Goal: Register for event/course

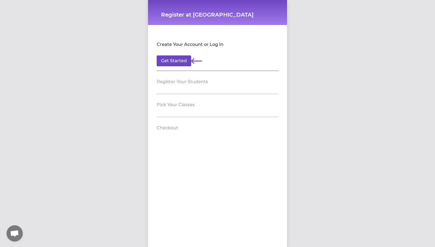
click at [176, 64] on button "Get Started" at bounding box center [174, 60] width 35 height 11
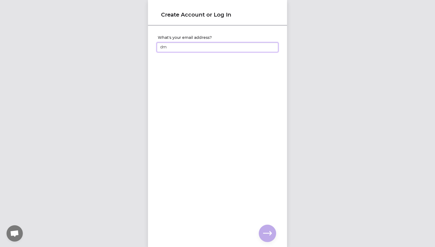
type input "d"
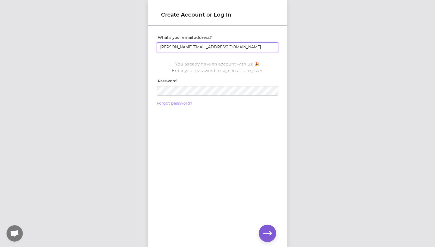
type input "[PERSON_NAME][EMAIL_ADDRESS][DOMAIN_NAME]"
click at [186, 104] on link "Forgot password?" at bounding box center [175, 103] width 36 height 5
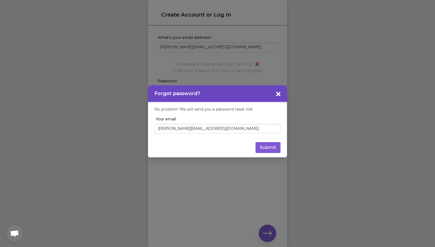
click at [321, 111] on div at bounding box center [217, 123] width 435 height 247
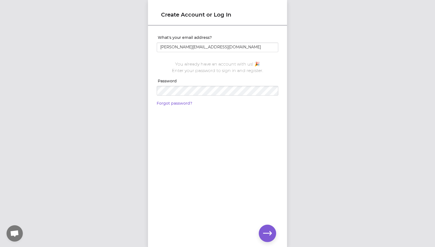
click at [237, 105] on div "You already have an account with us! 🎉 Enter your password to sign in and regis…" at bounding box center [218, 82] width 122 height 50
click at [237, 140] on div "What's your email address? john_kappel@hotmail.com You already have an account …" at bounding box center [217, 127] width 139 height 203
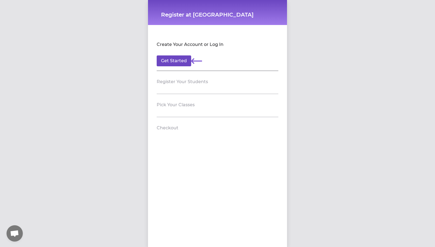
click at [184, 64] on button "Get Started" at bounding box center [174, 60] width 35 height 11
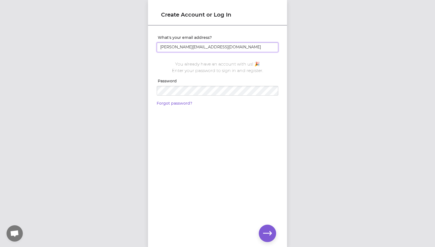
type input "[PERSON_NAME][EMAIL_ADDRESS][DOMAIN_NAME]"
click at [268, 234] on icon "button" at bounding box center [267, 233] width 9 height 9
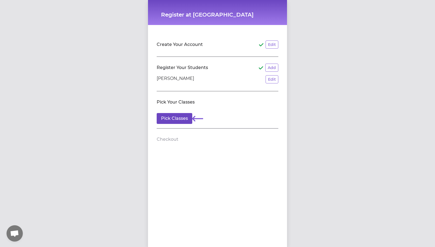
click at [186, 119] on button "Pick Classes" at bounding box center [175, 118] width 36 height 11
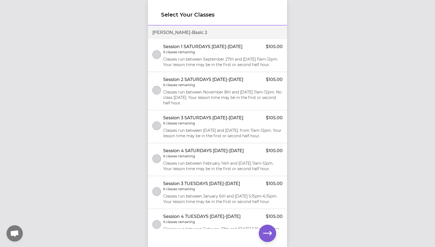
click at [156, 58] on button "select class" at bounding box center [156, 54] width 9 height 9
click at [156, 95] on button "select class" at bounding box center [156, 90] width 9 height 9
click at [156, 130] on button "select class" at bounding box center [156, 125] width 9 height 9
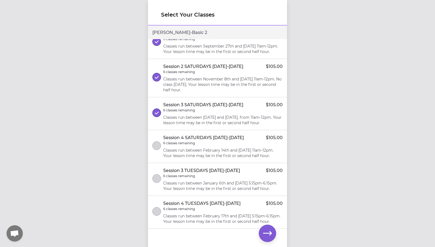
scroll to position [40, 0]
click at [156, 141] on button "select class" at bounding box center [156, 145] width 9 height 9
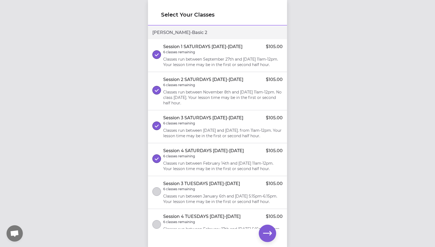
scroll to position [0, 0]
click at [268, 230] on icon "button" at bounding box center [267, 233] width 9 height 9
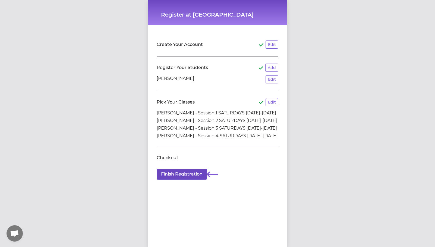
click at [184, 176] on button "Finish Registration" at bounding box center [182, 174] width 50 height 11
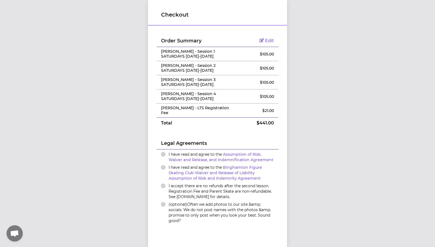
click at [163, 152] on button "I have read and agree to the Assumption of Risk, Waiver and Release, and Indemn…" at bounding box center [163, 154] width 4 height 4
click at [163, 165] on button "I have read and agree to the Binghamton Figure Skating Club Waiver and Release …" at bounding box center [163, 167] width 4 height 4
click at [164, 184] on button "I accept there are no refunds after the second lesson. Registration Fee and Par…" at bounding box center [163, 186] width 4 height 4
click at [167, 202] on div "(optional) Often we add photos to our site &amp; socials. We do not post names …" at bounding box center [217, 213] width 113 height 22
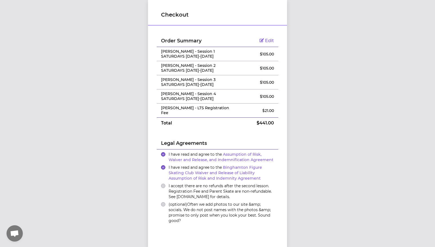
click at [163, 202] on button "(optional) Often we add photos to our site &amp; socials. We do not post names …" at bounding box center [163, 204] width 4 height 4
click at [165, 183] on div "I accept there are no refunds after the second lesson. Registration Fee and Par…" at bounding box center [217, 191] width 113 height 16
click at [164, 184] on button "I accept there are no refunds after the second lesson. Registration Fee and Par…" at bounding box center [163, 186] width 4 height 4
click at [267, 41] on span "Edit" at bounding box center [269, 40] width 9 height 5
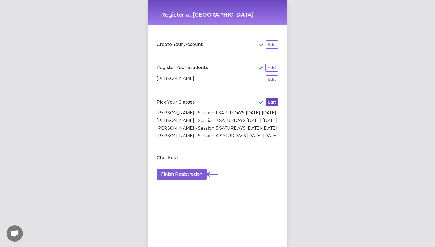
click at [272, 102] on button "Edit" at bounding box center [272, 102] width 13 height 8
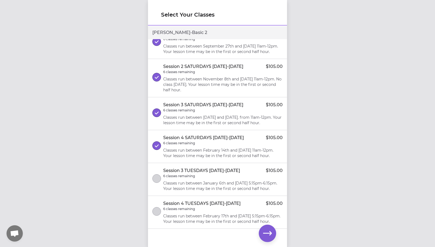
scroll to position [37, 0]
click at [157, 141] on button "select class" at bounding box center [156, 145] width 9 height 9
click at [158, 108] on button "select class" at bounding box center [156, 112] width 9 height 9
click at [268, 231] on icon "button" at bounding box center [267, 233] width 9 height 9
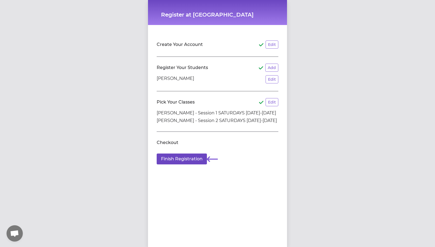
click at [196, 159] on button "Finish Registration" at bounding box center [182, 159] width 50 height 11
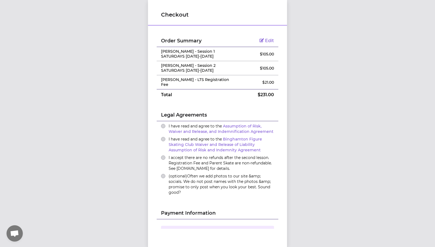
click at [163, 174] on button "(optional) Often we add photos to our site &amp; socials. We do not post names …" at bounding box center [163, 176] width 4 height 4
click at [165, 155] on button "I accept there are no refunds after the second lesson. Registration Fee and Par…" at bounding box center [163, 157] width 4 height 4
click at [161, 137] on button "I have read and agree to the Binghamton Figure Skating Club Waiver and Release …" at bounding box center [163, 139] width 4 height 4
click at [163, 124] on button "I have read and agree to the Assumption of Risk, Waiver and Release, and Indemn…" at bounding box center [163, 126] width 4 height 4
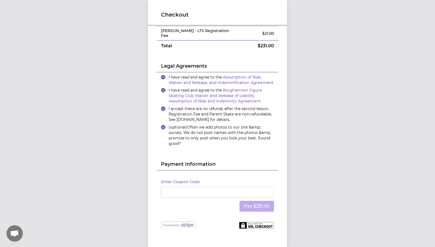
click at [163, 125] on button "(optional) Often we add photos to our site &amp; socials. We do not post names …" at bounding box center [163, 127] width 4 height 4
click at [165, 125] on button "(optional) Often we add photos to our site &amp; socials. We do not post names …" at bounding box center [163, 127] width 4 height 4
click at [164, 76] on icon "button" at bounding box center [163, 77] width 2 height 2
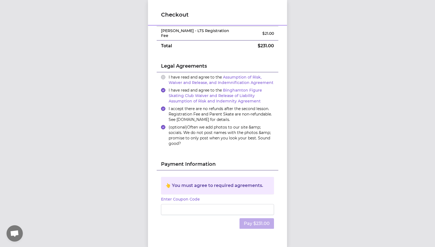
click at [162, 75] on button "I have read and agree to the Assumption of Risk, Waiver and Release, and Indemn…" at bounding box center [163, 77] width 4 height 4
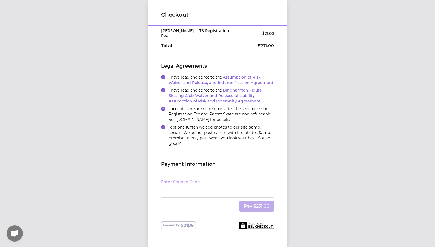
click at [192, 179] on button "Enter Coupon Code" at bounding box center [180, 181] width 39 height 5
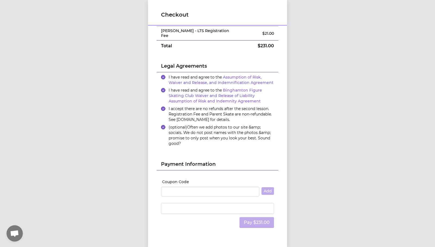
click at [180, 203] on div at bounding box center [217, 208] width 113 height 11
click at [183, 208] on div at bounding box center [217, 208] width 113 height 11
click at [257, 221] on button "Pay $231.00" at bounding box center [257, 222] width 35 height 11
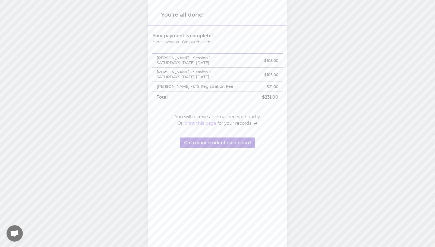
click at [210, 143] on button "Go to your student dashboard" at bounding box center [218, 142] width 76 height 11
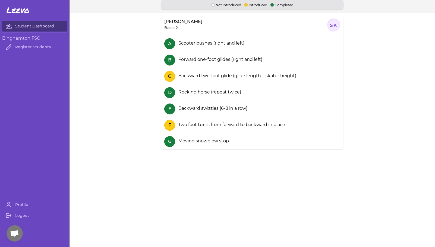
click at [39, 27] on link "Student Dashboard" at bounding box center [34, 26] width 65 height 11
